Goal: Book appointment/travel/reservation

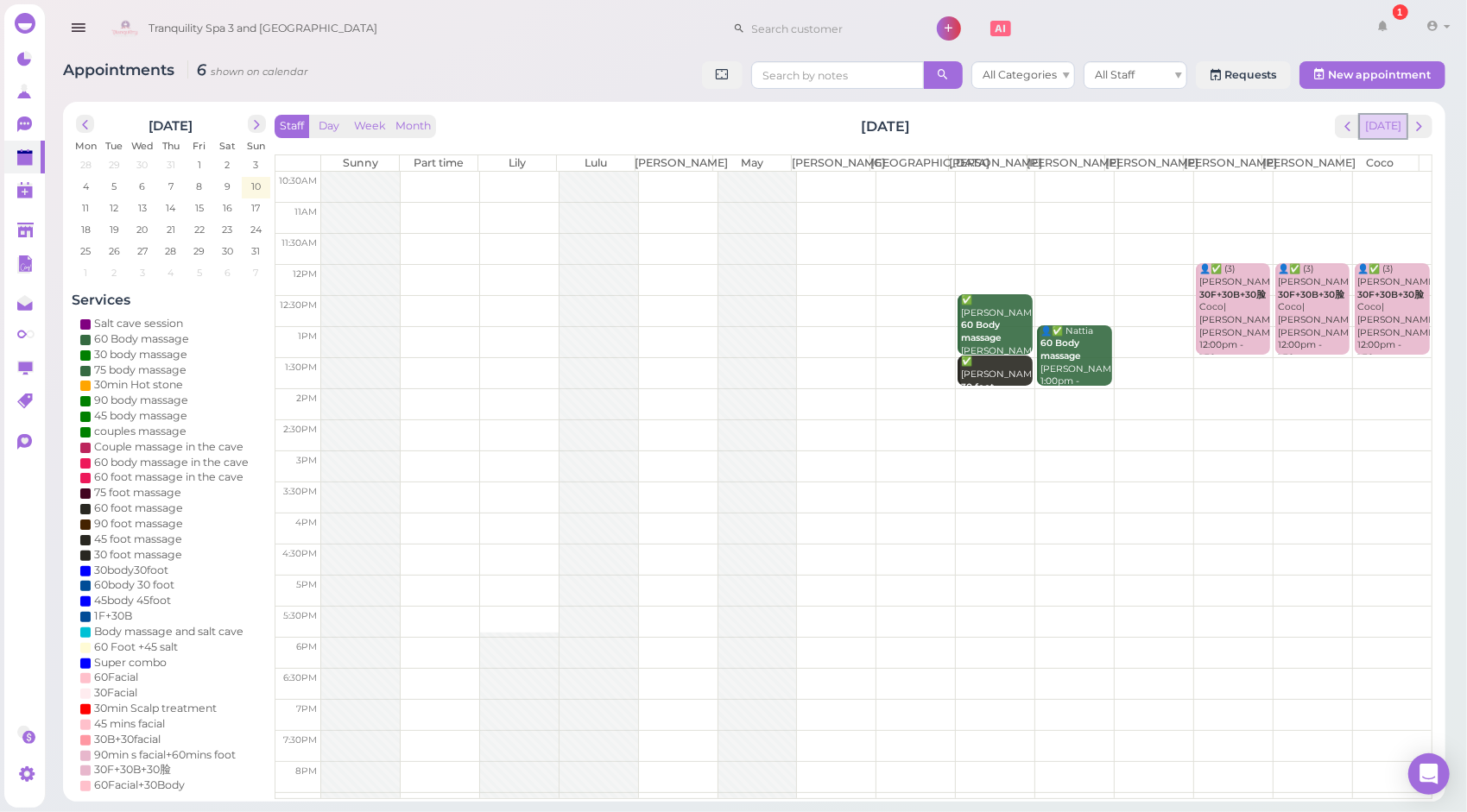
click at [1390, 122] on button "[DATE]" at bounding box center [1383, 125] width 47 height 23
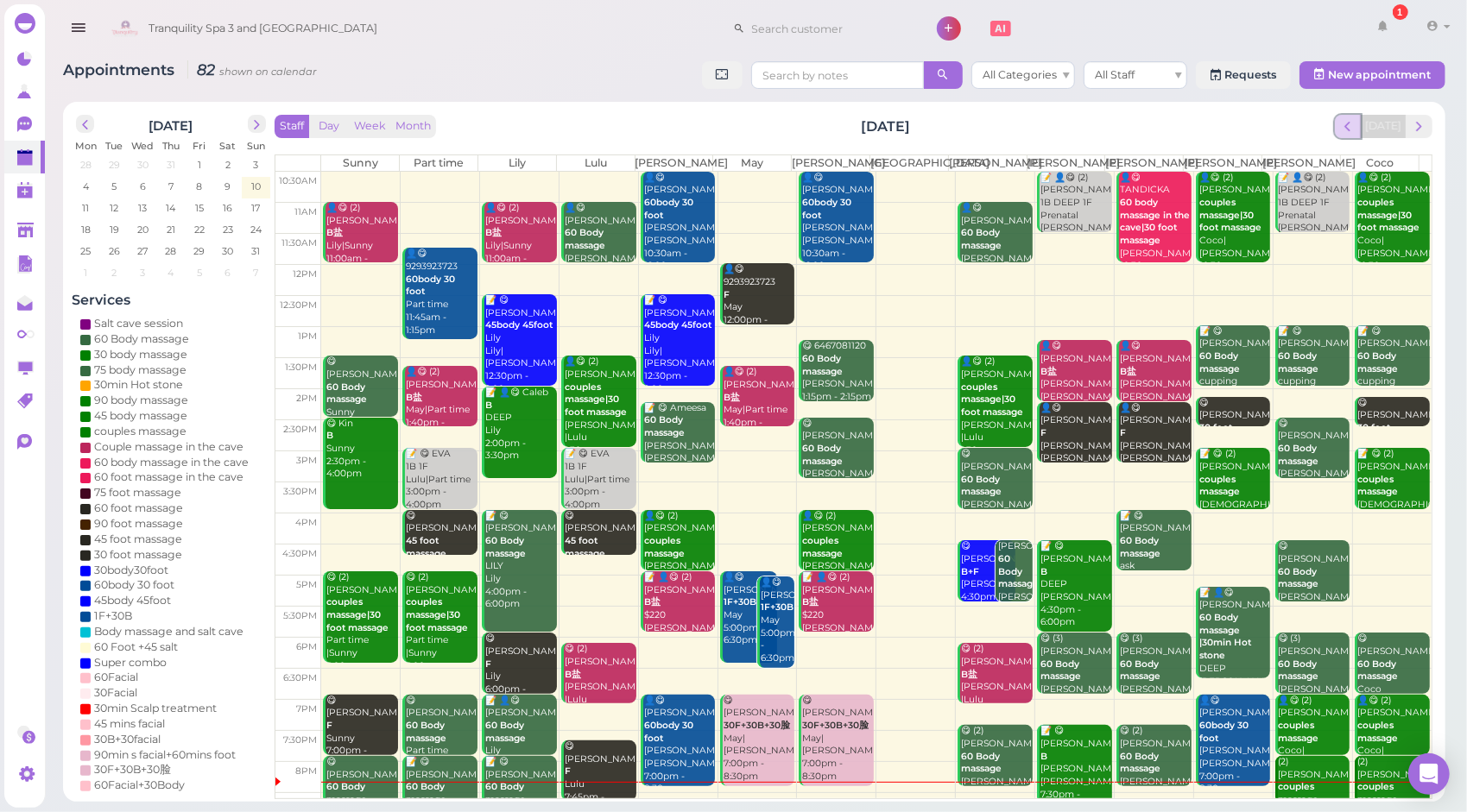
click at [1352, 135] on button "prev" at bounding box center [1348, 125] width 27 height 23
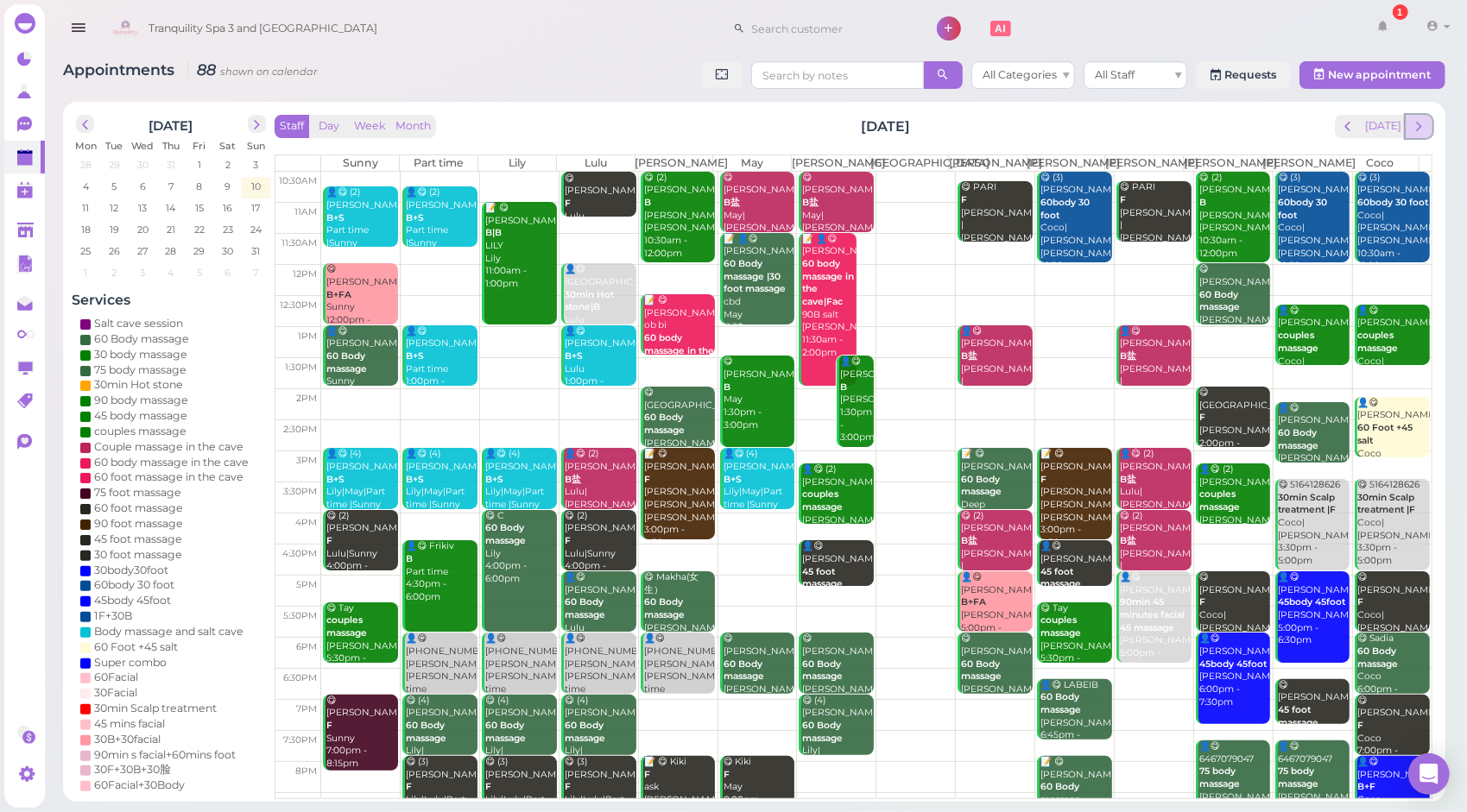
click at [1425, 127] on span "next" at bounding box center [1419, 126] width 16 height 16
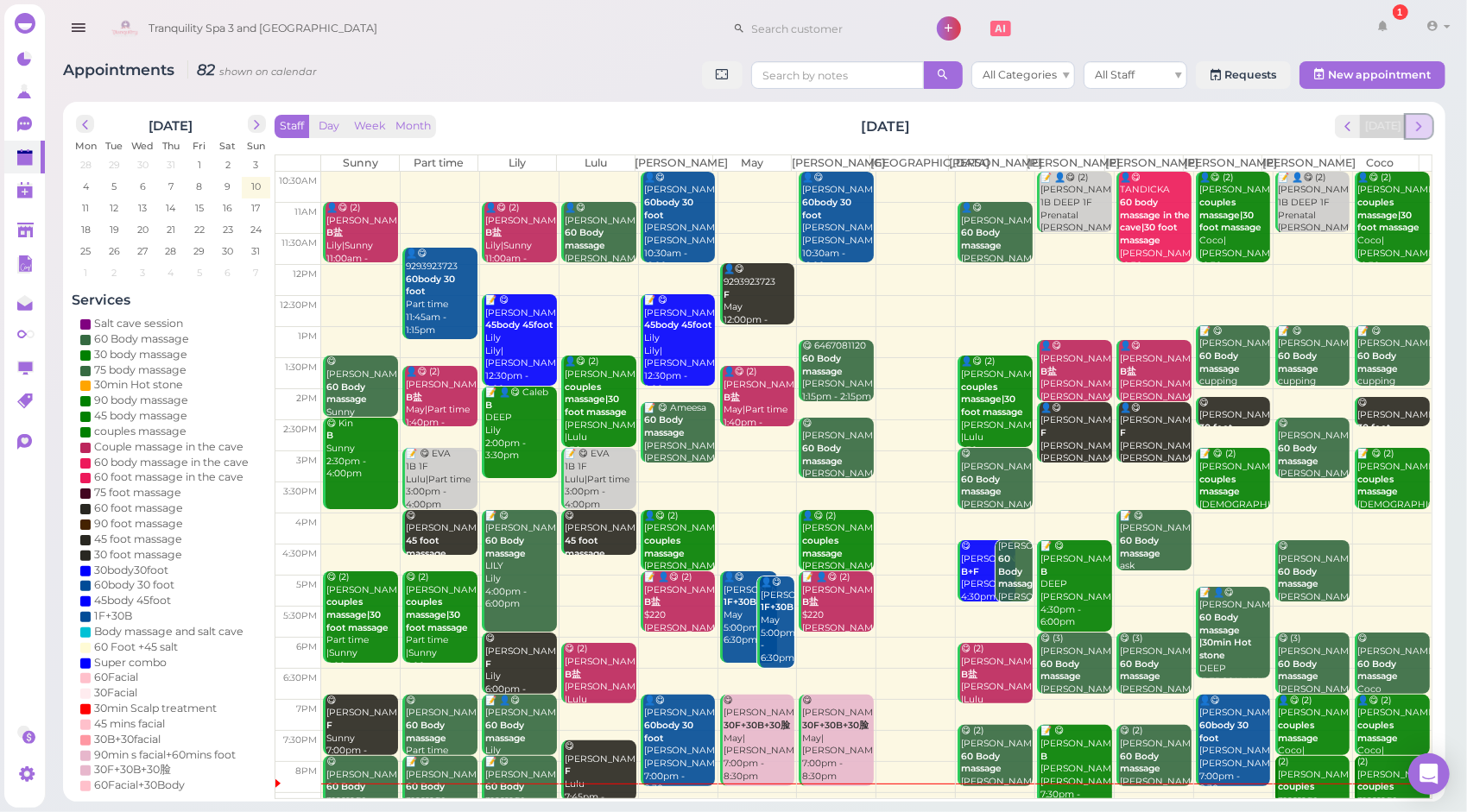
click at [1422, 129] on span "next" at bounding box center [1419, 126] width 16 height 16
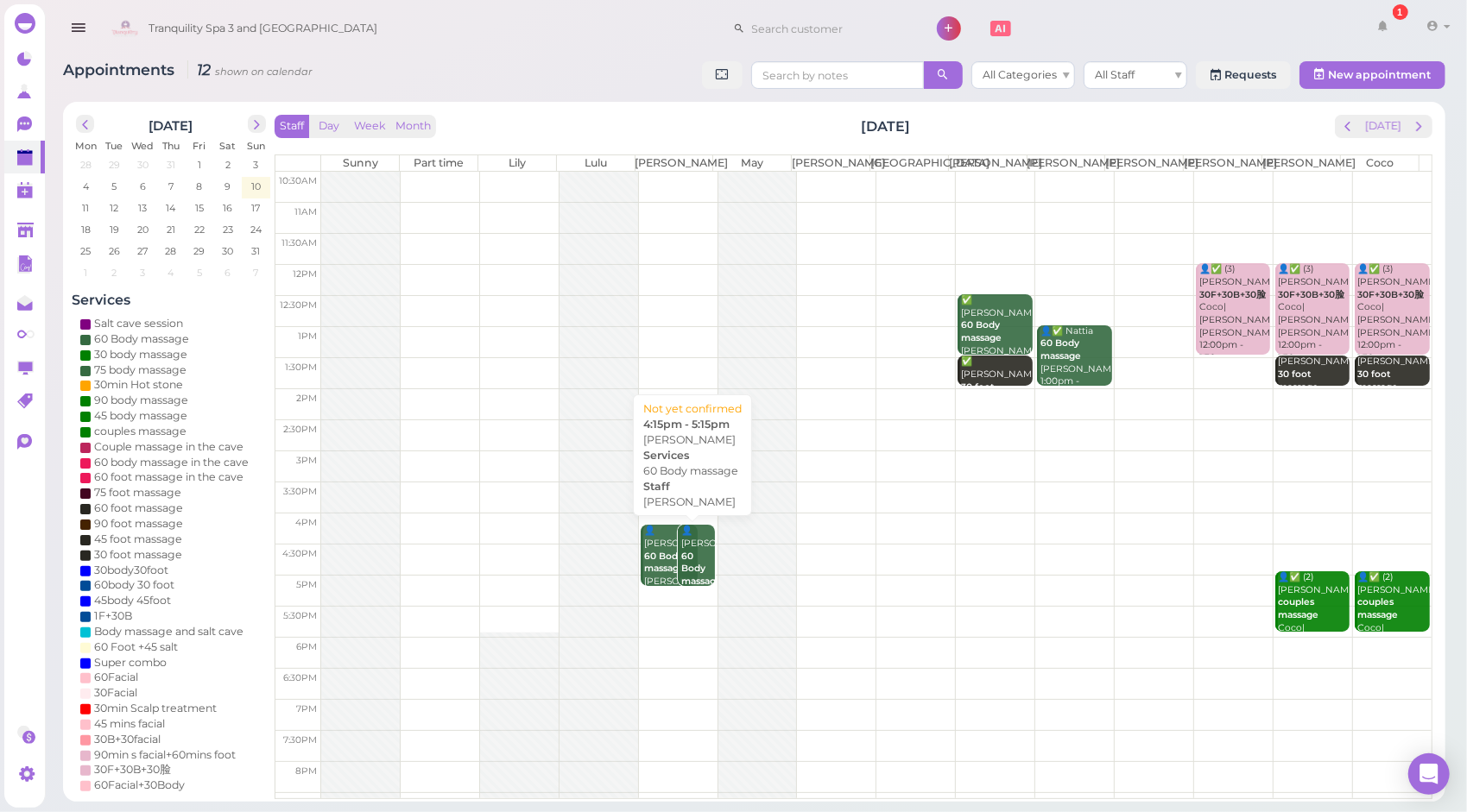
click at [682, 566] on b "60 Body massage" at bounding box center [702, 569] width 41 height 36
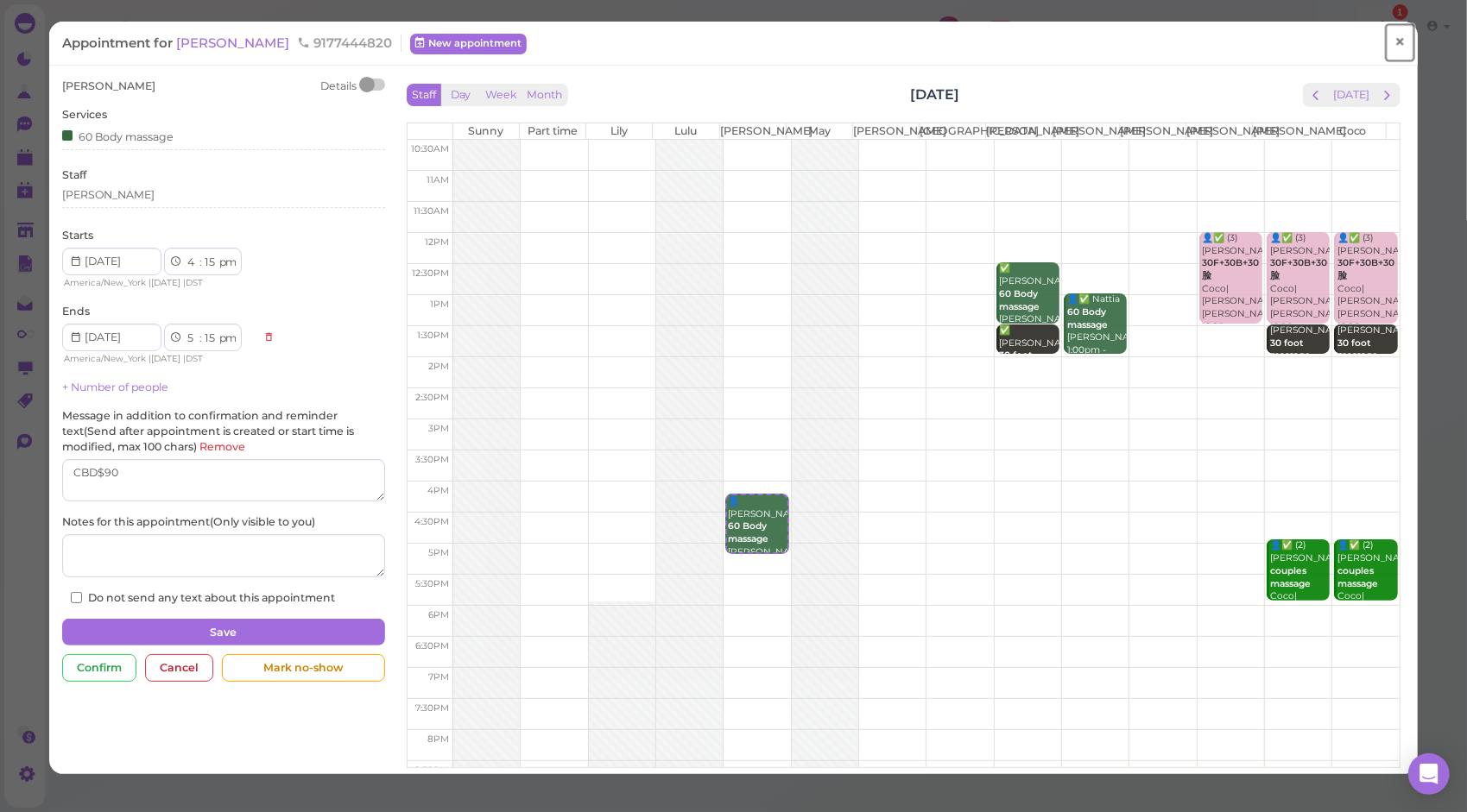
click at [1394, 38] on span "×" at bounding box center [1399, 42] width 11 height 24
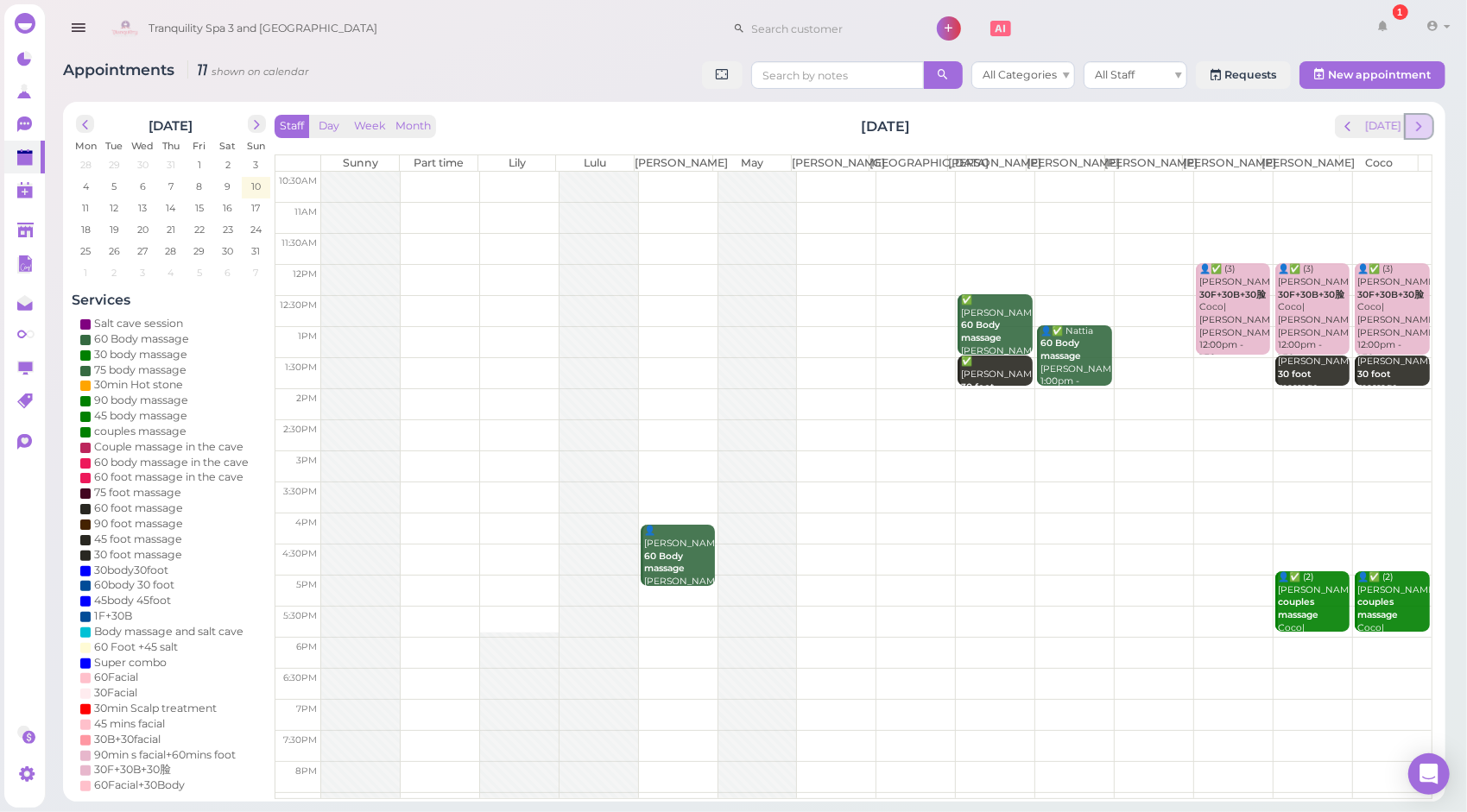
click at [1419, 122] on span "next" at bounding box center [1419, 126] width 16 height 16
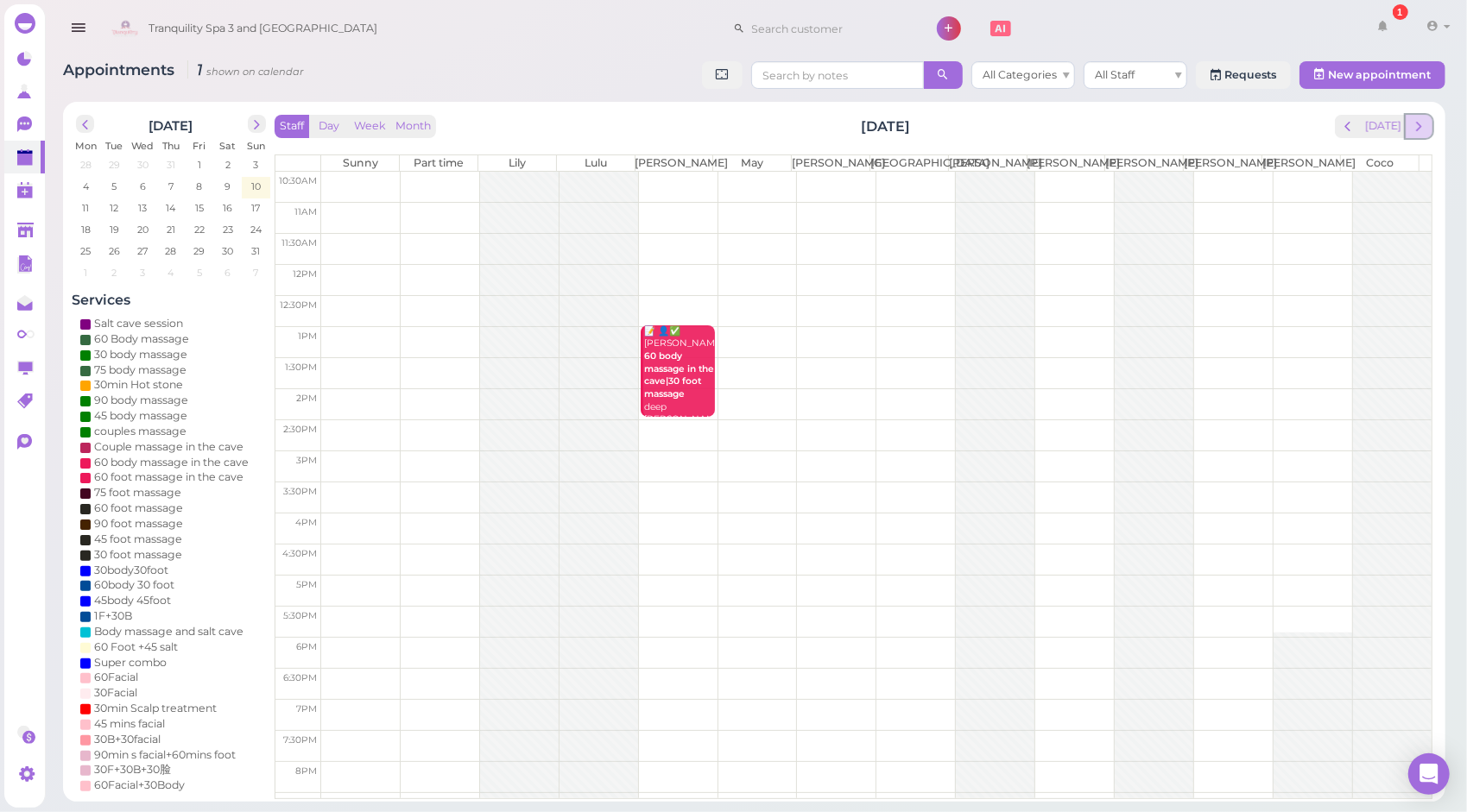
click at [1423, 124] on span "next" at bounding box center [1419, 126] width 16 height 16
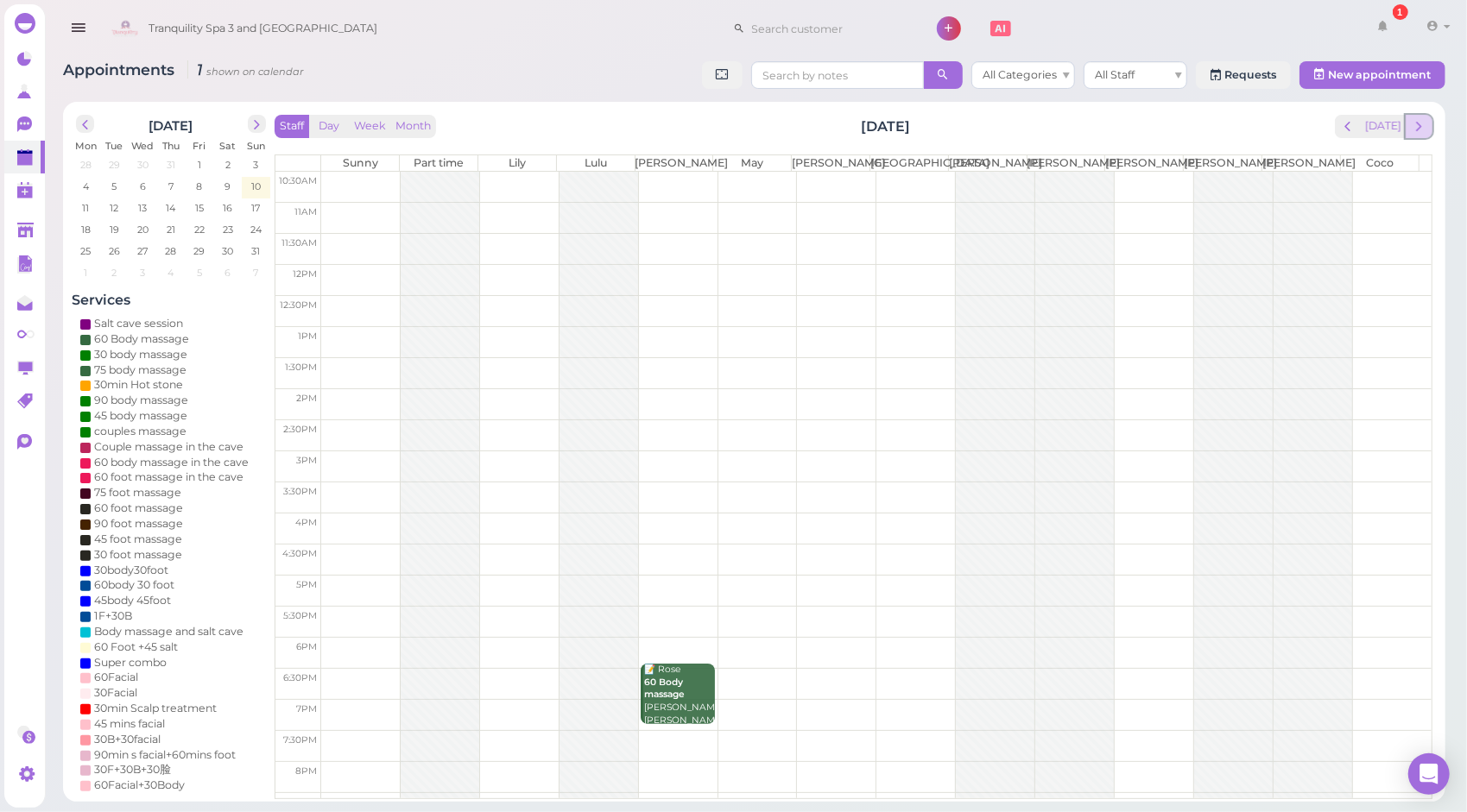
click at [1413, 127] on span "next" at bounding box center [1419, 126] width 16 height 16
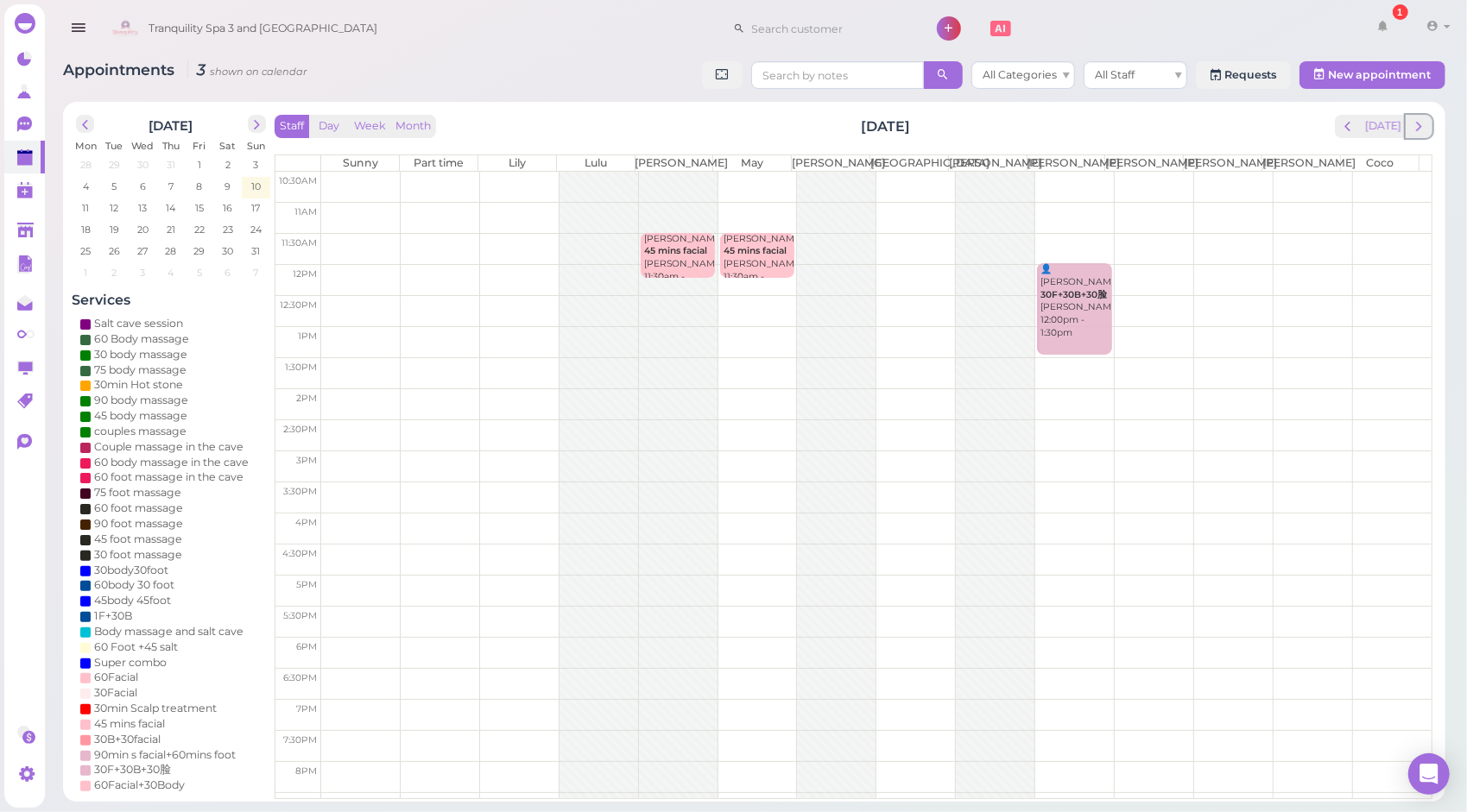
click at [1413, 127] on span "next" at bounding box center [1419, 126] width 16 height 16
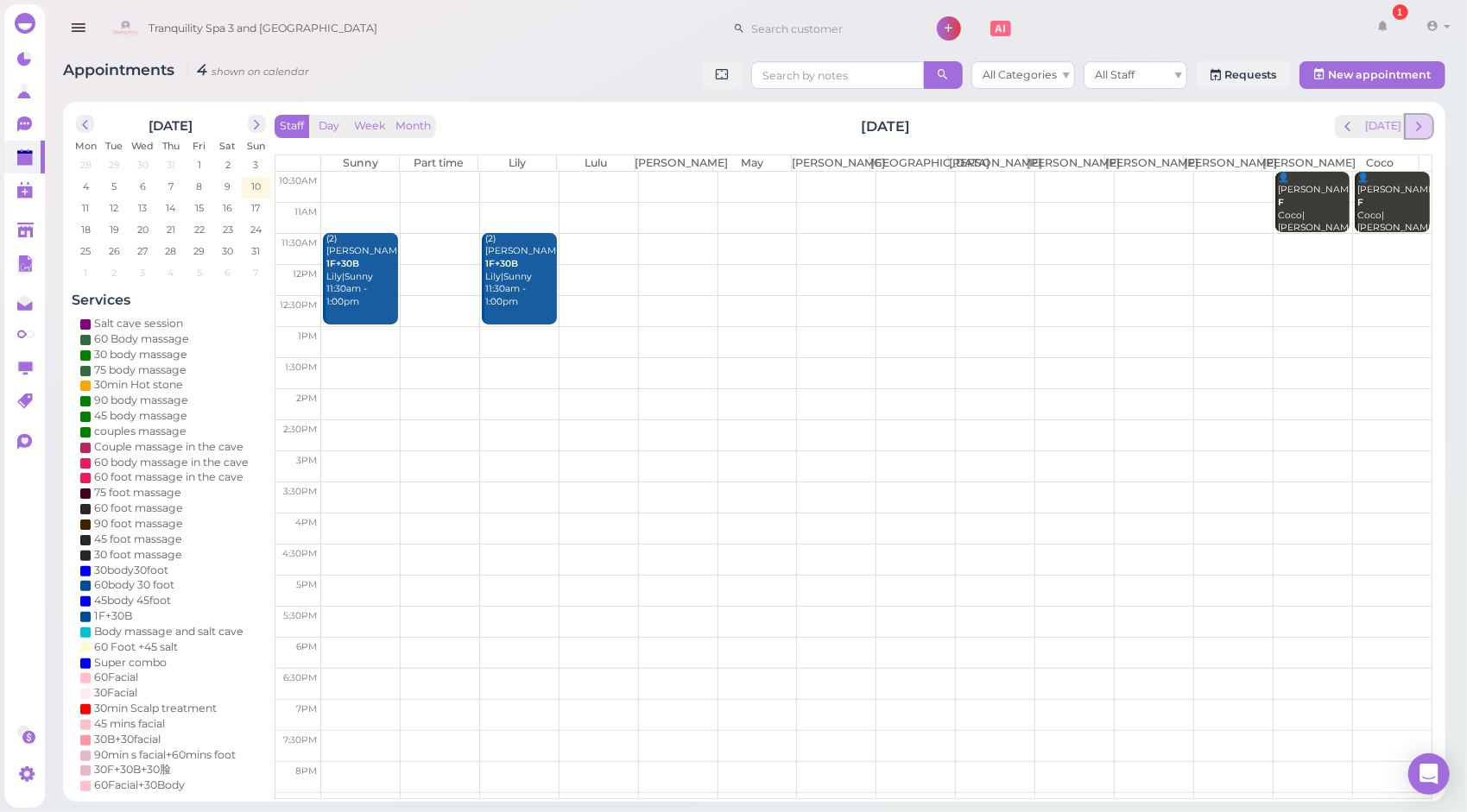
click at [1419, 123] on span "next" at bounding box center [1419, 126] width 16 height 16
